Goal: Check status

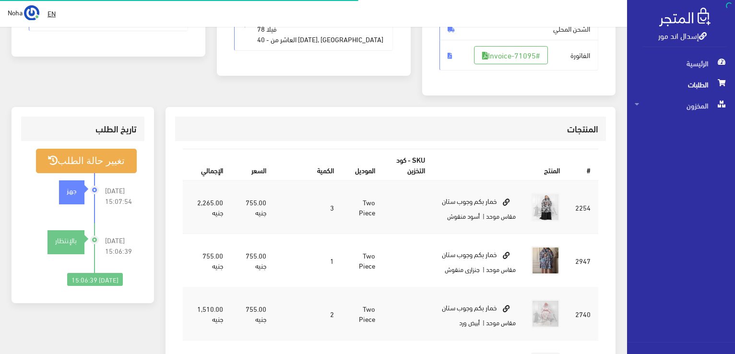
scroll to position [188, 0]
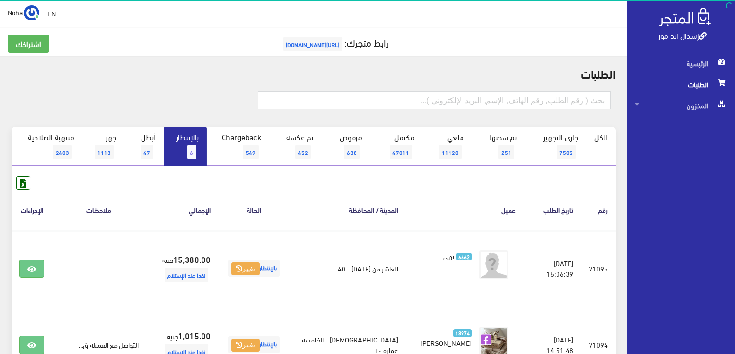
click at [191, 144] on link "بالإنتظار 6" at bounding box center [184, 146] width 43 height 39
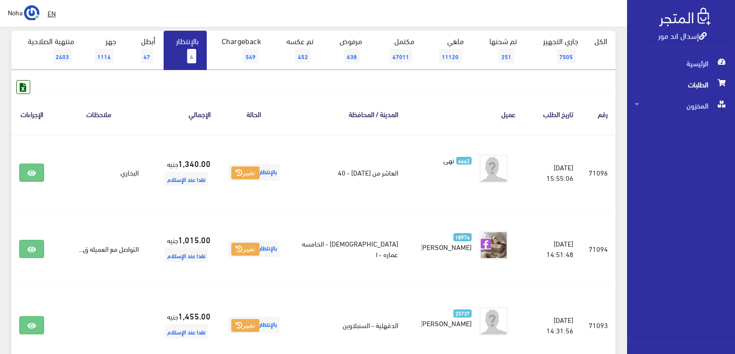
scroll to position [96, 0]
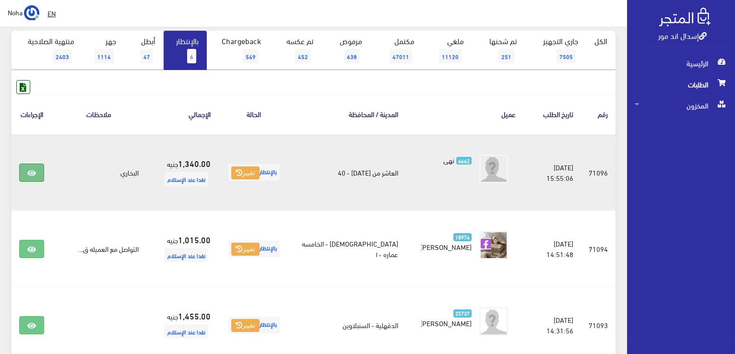
click at [30, 170] on icon at bounding box center [31, 173] width 9 height 8
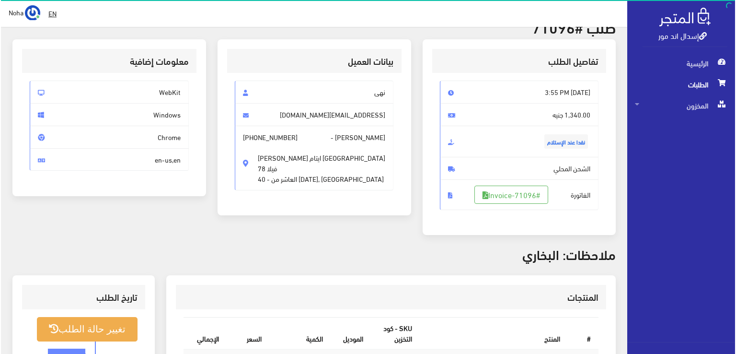
scroll to position [192, 0]
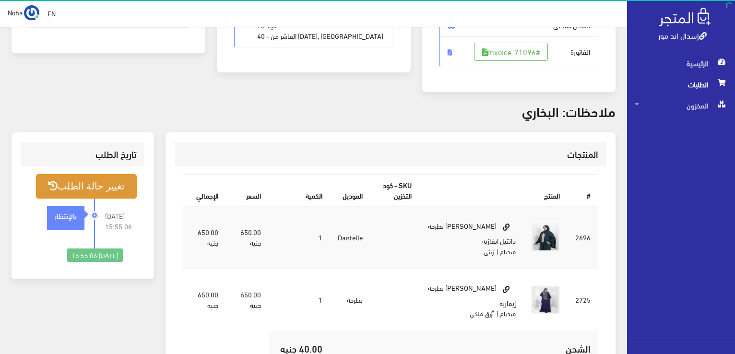
click at [109, 185] on button "تغيير حالة الطلب" at bounding box center [86, 186] width 101 height 24
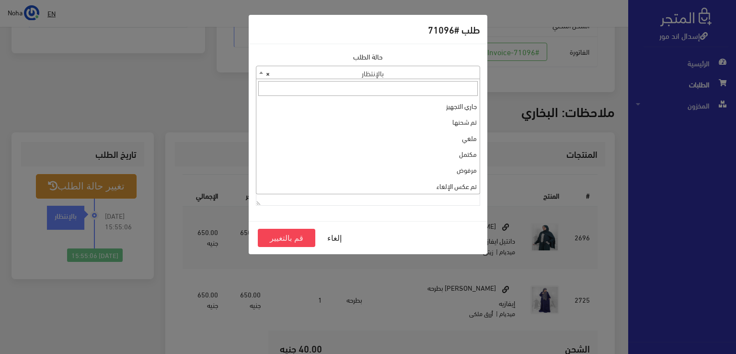
click at [260, 73] on b at bounding box center [261, 72] width 4 height 2
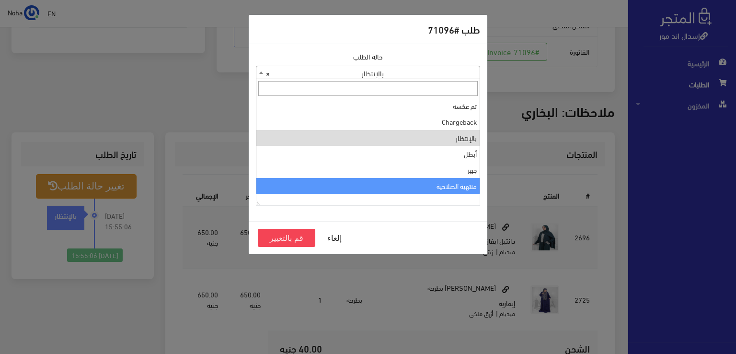
select select "14"
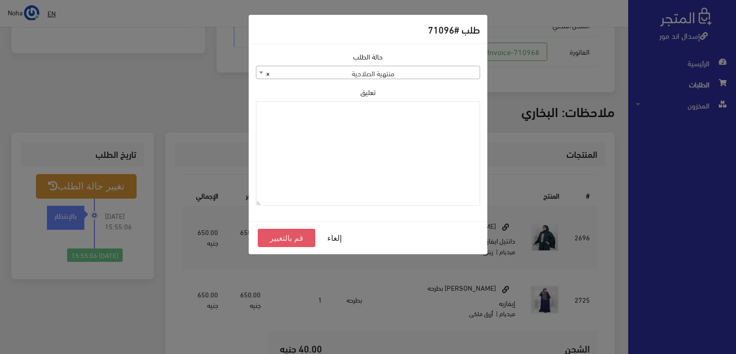
click at [285, 236] on button "قم بالتغيير" at bounding box center [287, 238] width 58 height 18
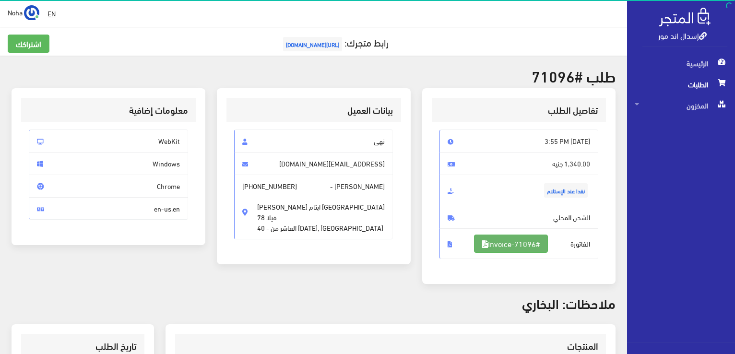
click at [524, 242] on link "#Invoice-71096" at bounding box center [511, 243] width 74 height 18
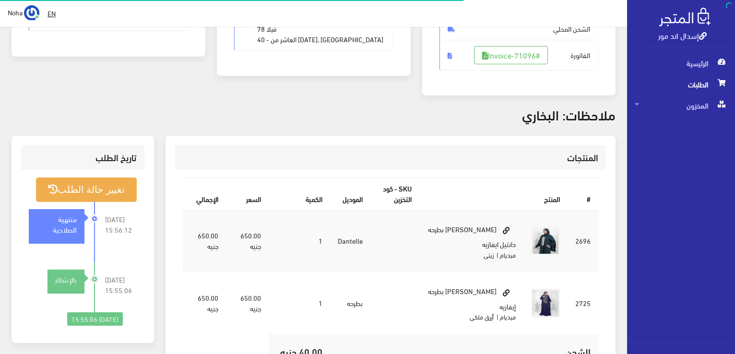
scroll to position [188, 0]
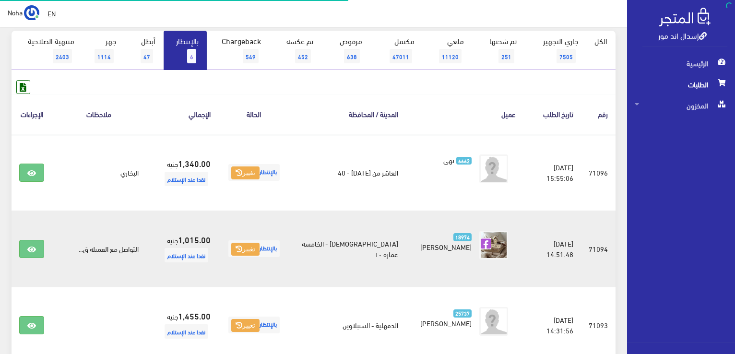
scroll to position [96, 0]
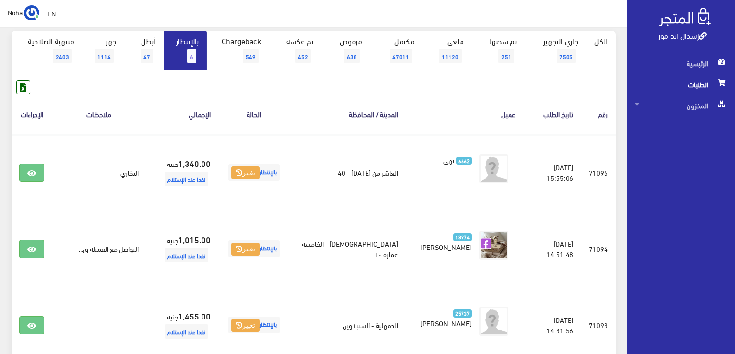
click at [187, 54] on link "بالإنتظار 6" at bounding box center [184, 50] width 43 height 39
